Goal: Navigation & Orientation: Find specific page/section

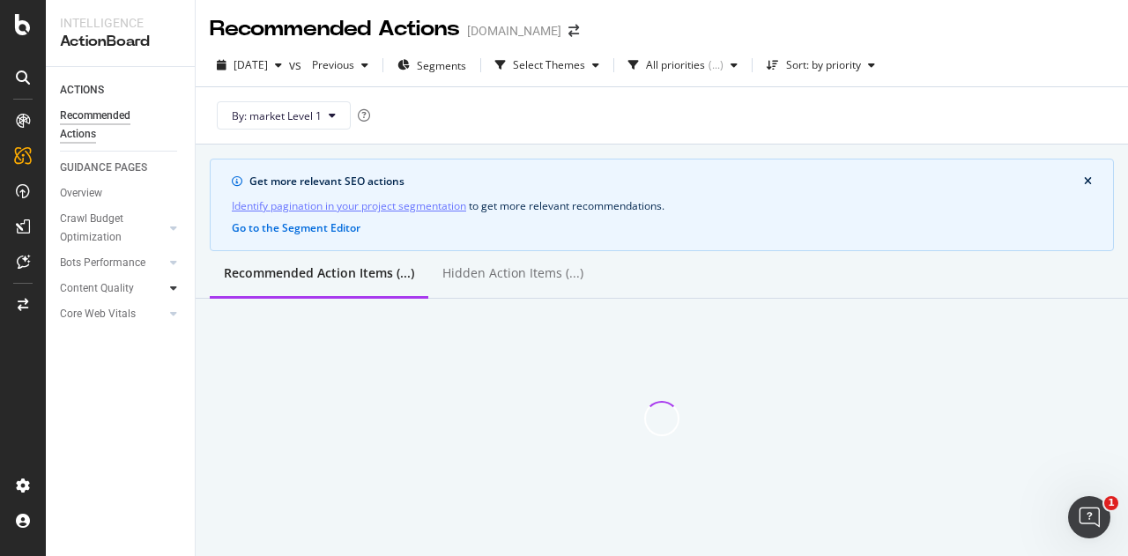
click at [179, 287] on div at bounding box center [174, 288] width 18 height 18
click at [159, 219] on div at bounding box center [158, 228] width 12 height 18
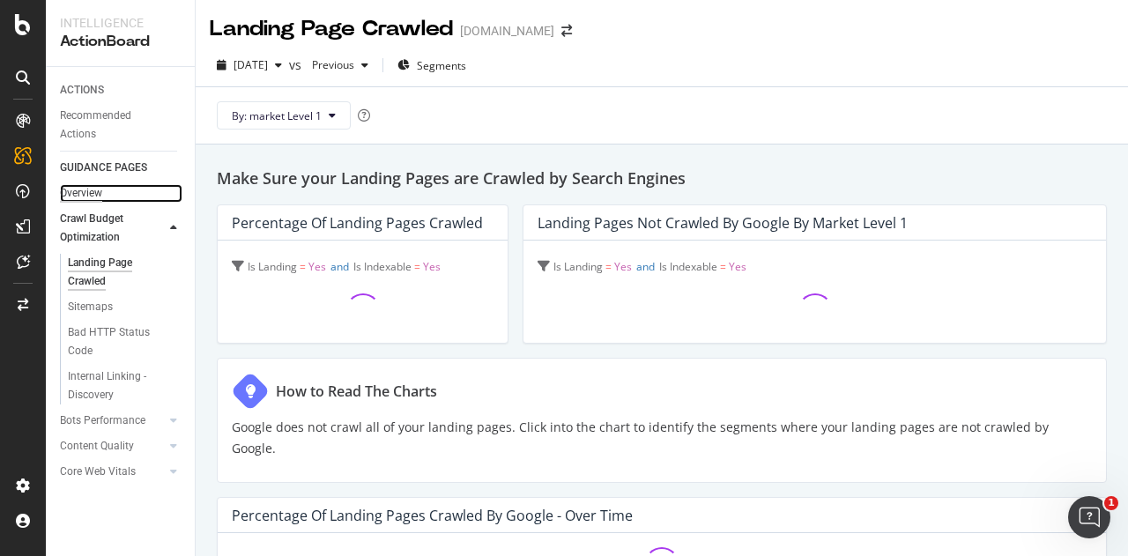
click at [101, 196] on div "Overview" at bounding box center [81, 193] width 42 height 19
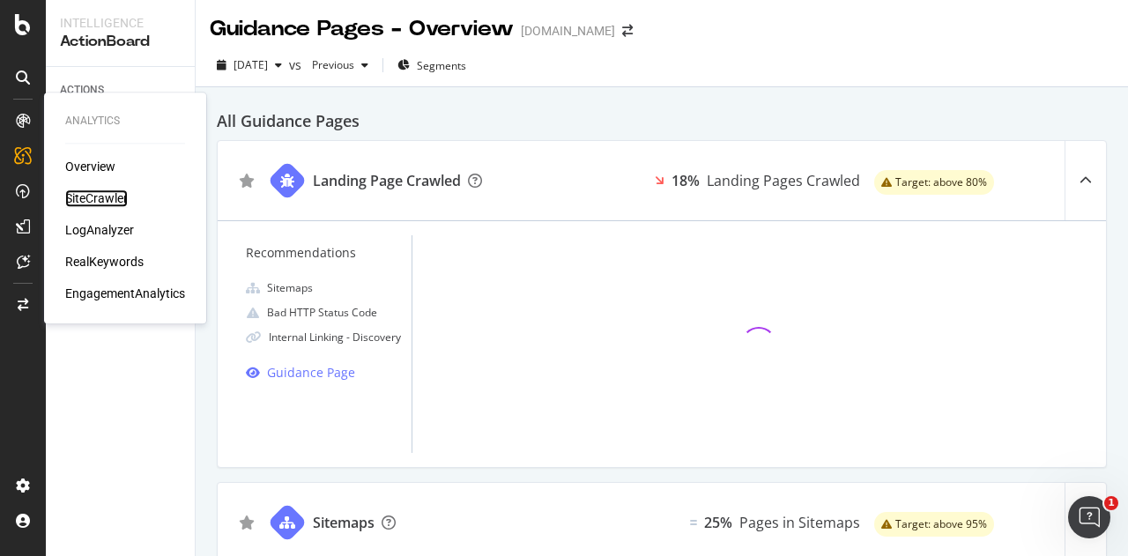
click at [109, 197] on div "SiteCrawler" at bounding box center [96, 198] width 63 height 18
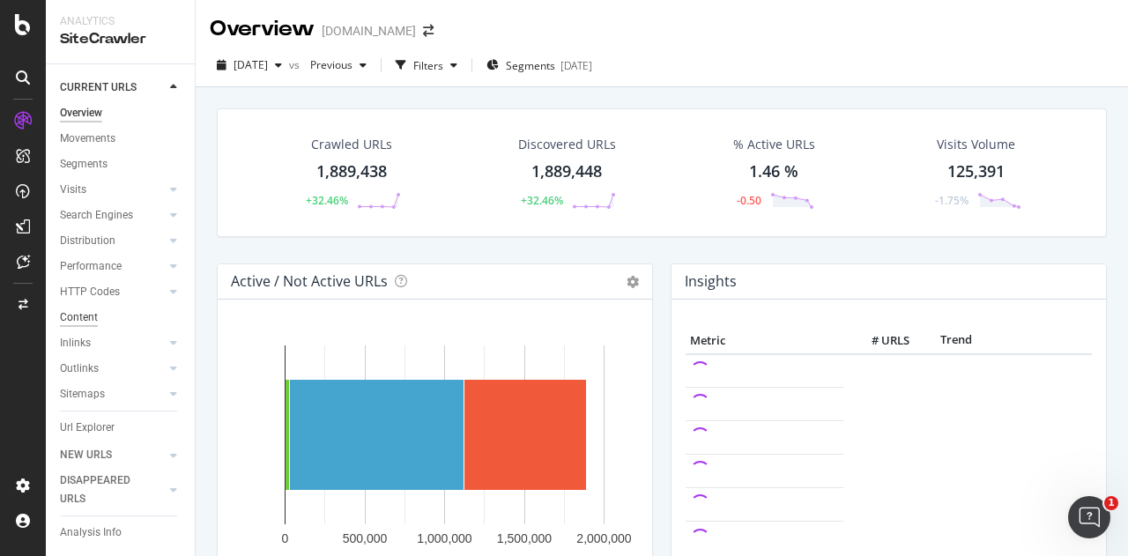
click at [84, 316] on div "Content" at bounding box center [79, 317] width 38 height 19
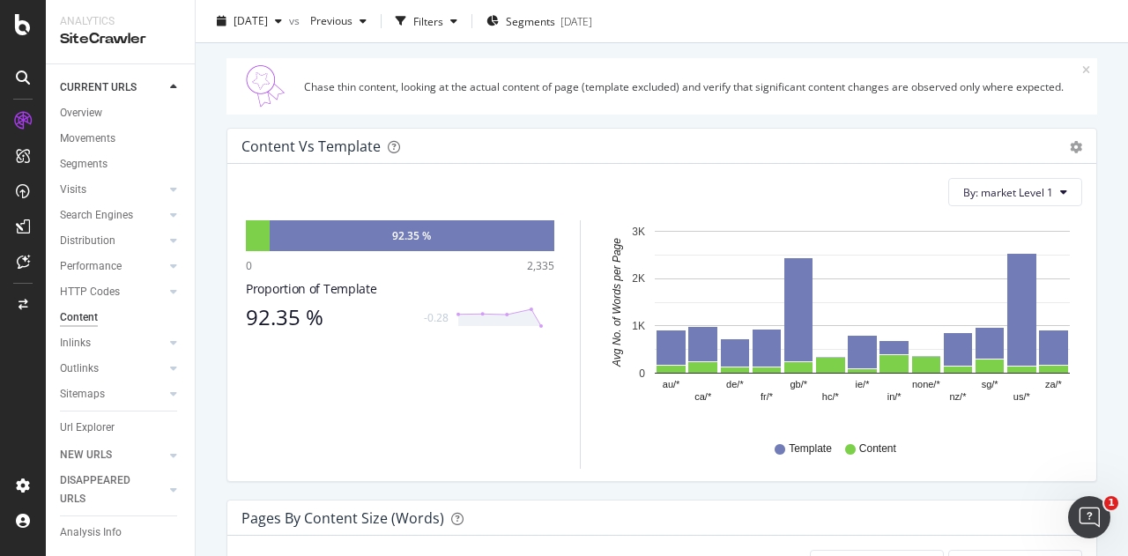
scroll to position [353, 0]
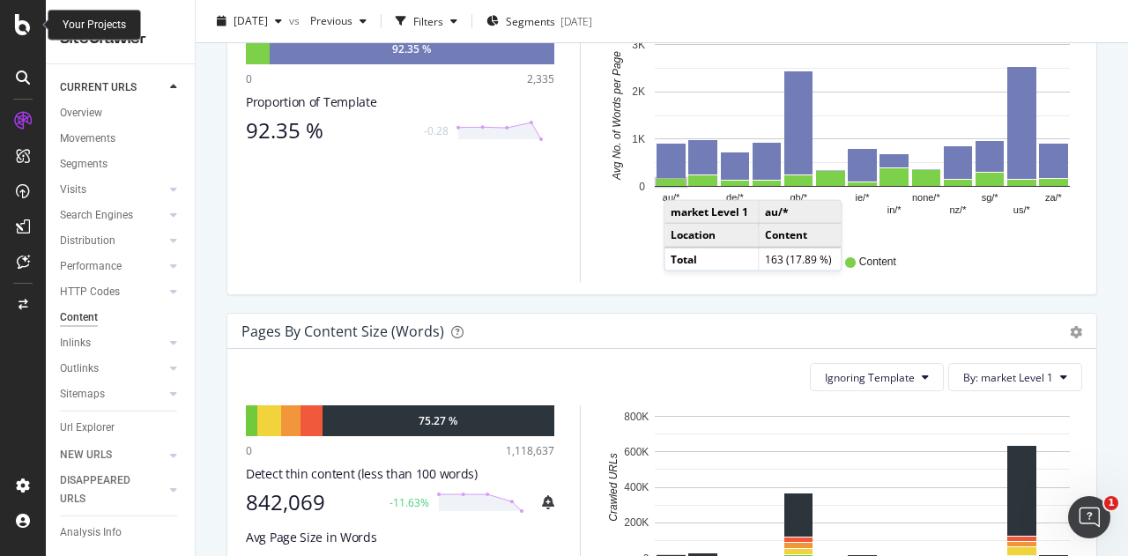
click at [25, 23] on icon at bounding box center [23, 24] width 16 height 21
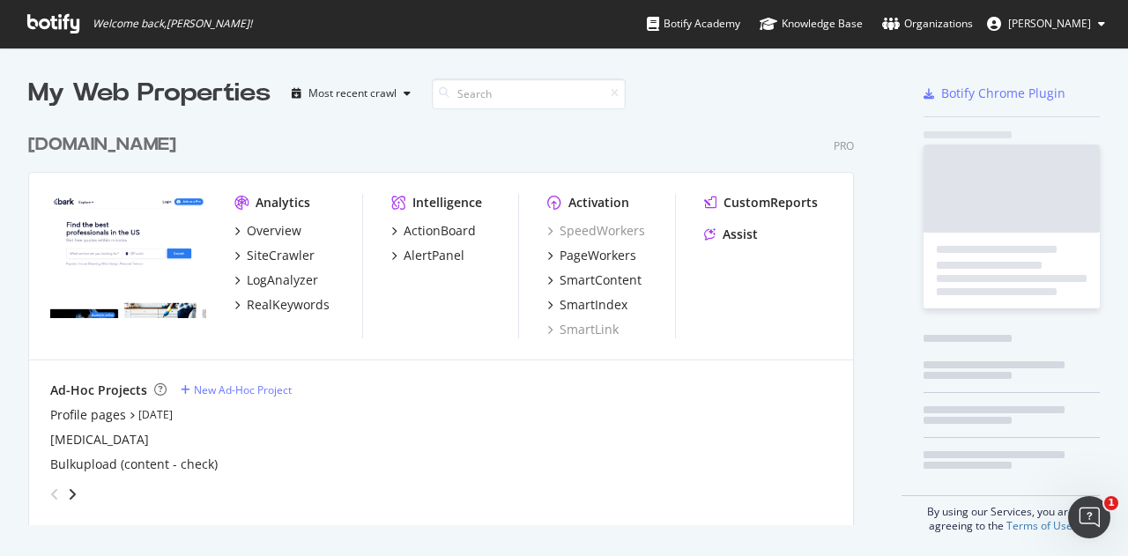
scroll to position [543, 1101]
